Goal: Check status: Check status

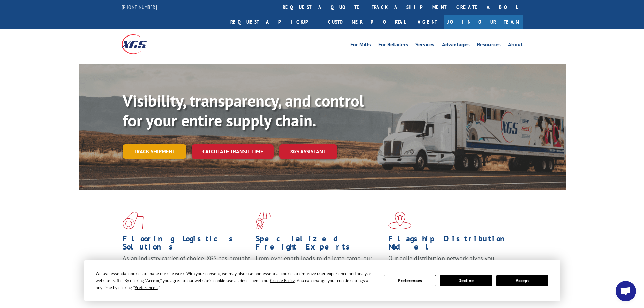
click at [156, 144] on link "Track shipment" at bounding box center [155, 151] width 64 height 14
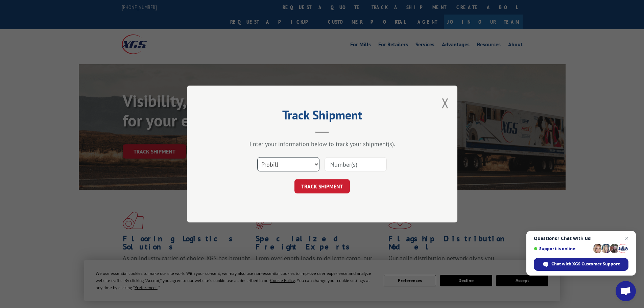
click at [299, 163] on select "Select category... Probill BOL PO" at bounding box center [288, 164] width 62 height 14
select select "po"
click at [257, 157] on select "Select category... Probill BOL PO" at bounding box center [288, 164] width 62 height 14
click at [345, 165] on input at bounding box center [355, 164] width 62 height 14
click at [340, 163] on input at bounding box center [355, 164] width 62 height 14
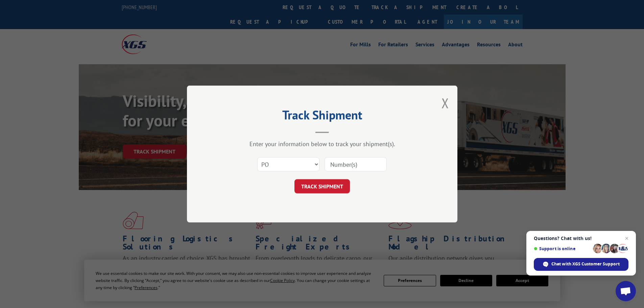
paste input "17578662"
type input "17578662"
click at [330, 186] on button "TRACK SHIPMENT" at bounding box center [321, 186] width 55 height 14
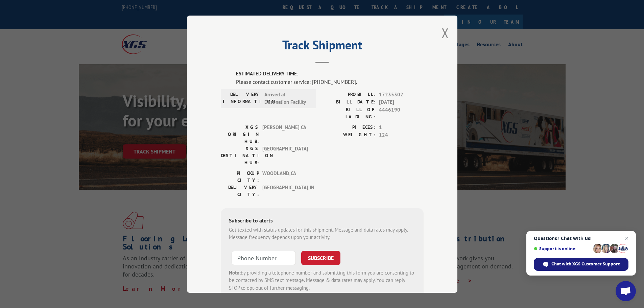
click at [578, 264] on span "Chat with XGS Customer Support" at bounding box center [585, 264] width 68 height 6
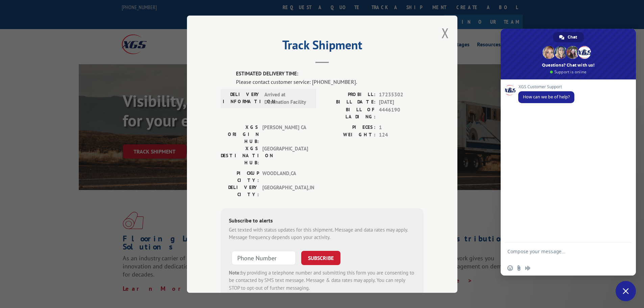
click at [544, 253] on textarea "Compose your message..." at bounding box center [560, 254] width 107 height 12
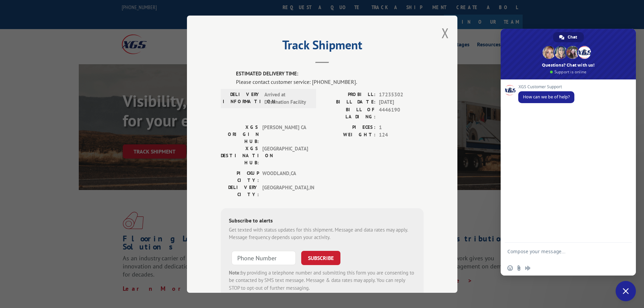
click at [387, 108] on span "4446190" at bounding box center [401, 113] width 45 height 14
copy span "4446190"
click at [528, 249] on textarea "Compose your message..." at bounding box center [560, 254] width 107 height 12
paste textarea "4446190"
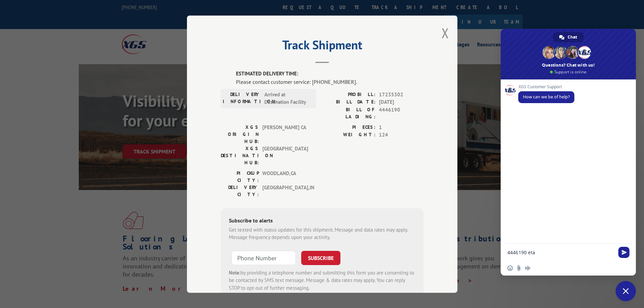
type textarea "4446190 eta"
click at [632, 255] on div "4446190 eta" at bounding box center [568, 253] width 135 height 18
click at [624, 252] on span "Send" at bounding box center [623, 252] width 5 height 5
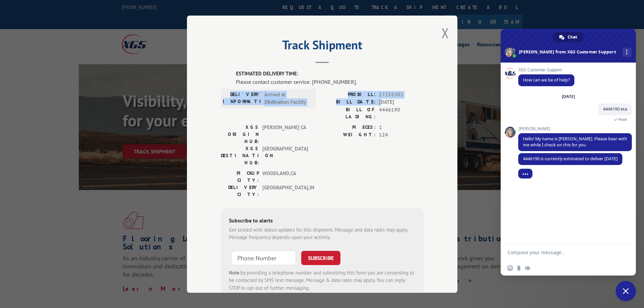
drag, startPoint x: 223, startPoint y: 90, endPoint x: 379, endPoint y: 99, distance: 156.0
click at [379, 99] on div "DELIVERY INFORMATION: Arrived at Destination Facility PROBILL: 17235302 BILL DA…" at bounding box center [322, 107] width 203 height 33
click at [374, 135] on div "PIECES: 1 WEIGHT: 124" at bounding box center [372, 146] width 101 height 46
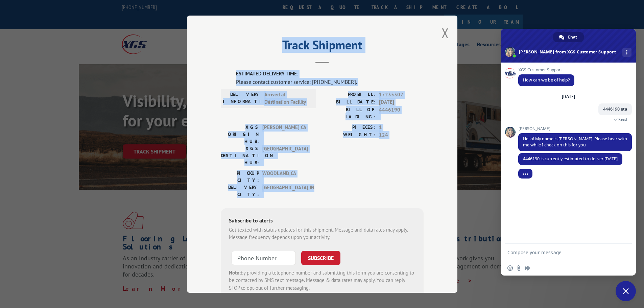
drag, startPoint x: 311, startPoint y: 47, endPoint x: 418, endPoint y: 159, distance: 155.4
click at [418, 159] on div "Track Shipment ESTIMATED DELIVERY TIME: Please contact customer service: [PHONE…" at bounding box center [322, 154] width 270 height 277
copy div "Track Shipment ESTIMATED DELIVERY TIME: Please contact customer service: [PHONE…"
